Goal: Information Seeking & Learning: Learn about a topic

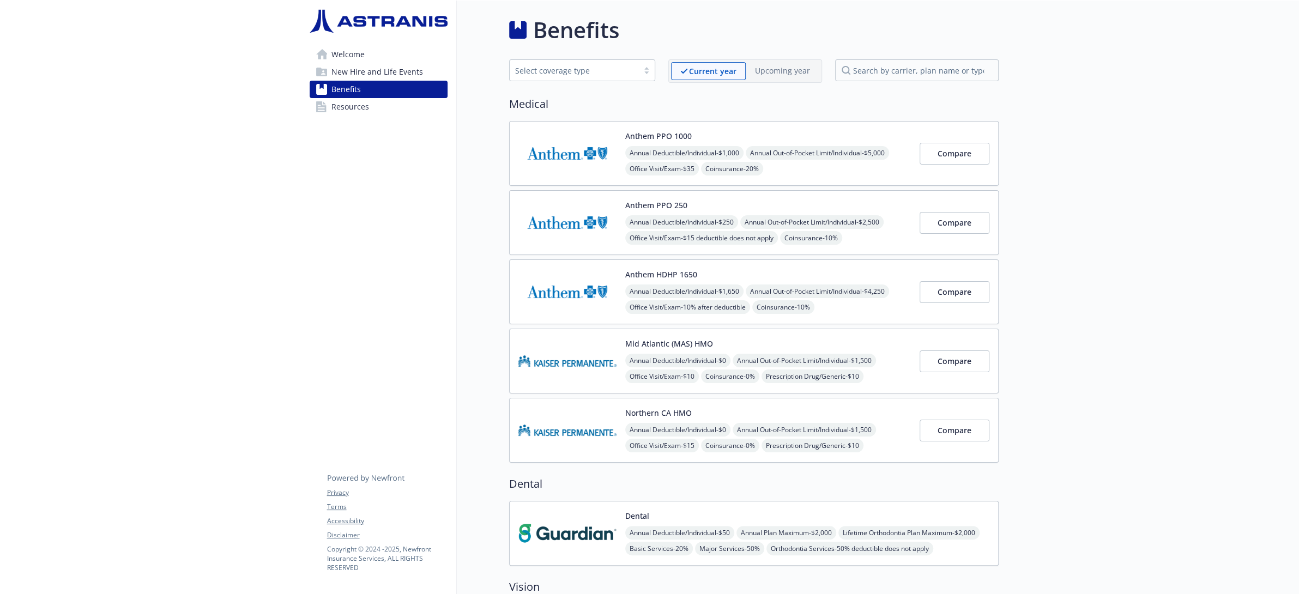
click at [638, 79] on div "Select coverage type" at bounding box center [582, 70] width 146 height 22
click at [627, 75] on div "Select coverage type" at bounding box center [574, 70] width 118 height 11
click at [706, 100] on h2 "Medical" at bounding box center [753, 104] width 489 height 16
click at [784, 66] on p "Upcoming year" at bounding box center [782, 70] width 55 height 11
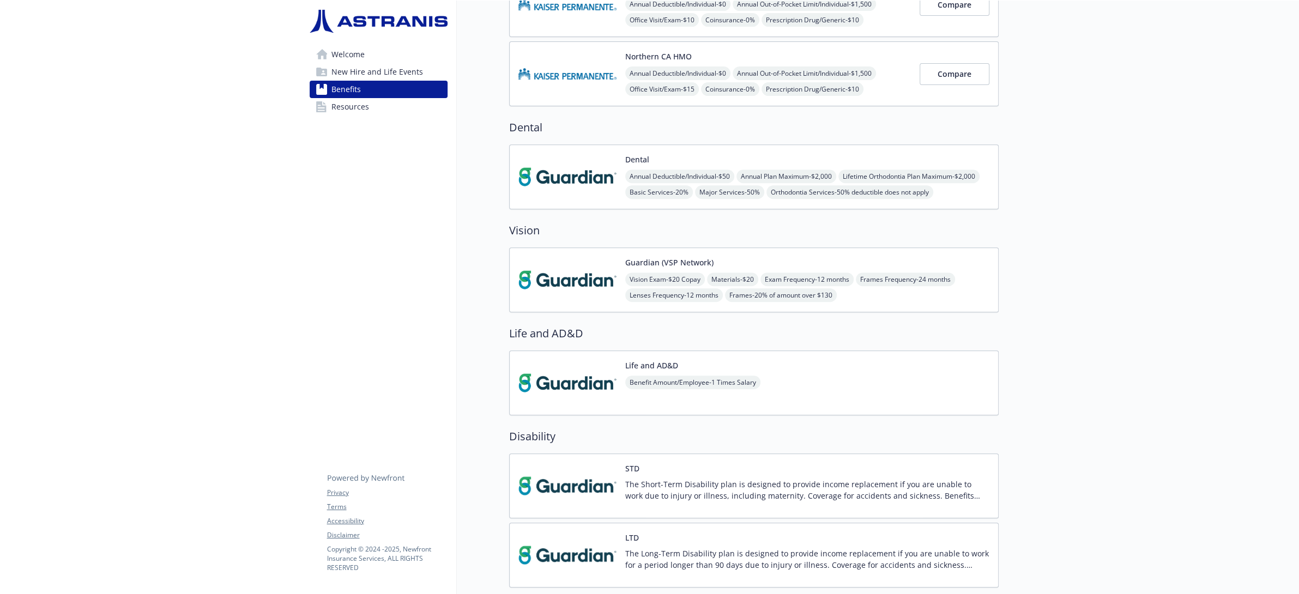
scroll to position [305, 0]
